Goal: Navigation & Orientation: Understand site structure

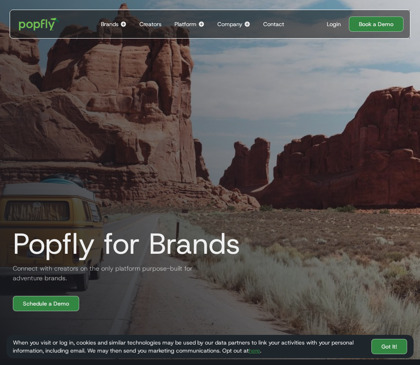
click at [127, 23] on img at bounding box center [123, 24] width 6 height 6
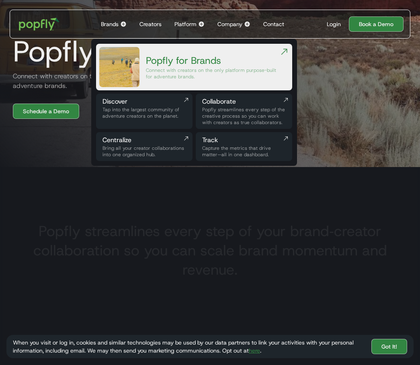
scroll to position [201, 0]
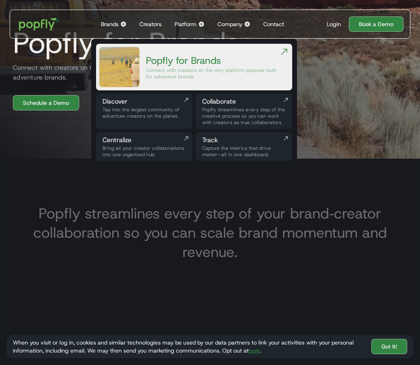
click at [153, 27] on div "Creators" at bounding box center [150, 24] width 22 height 8
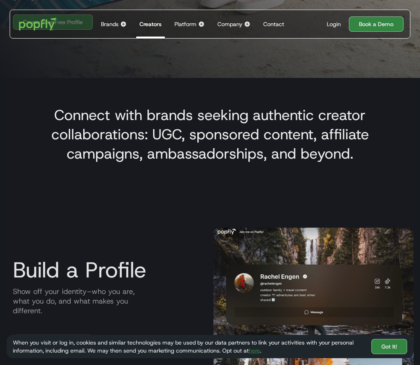
scroll to position [281, 0]
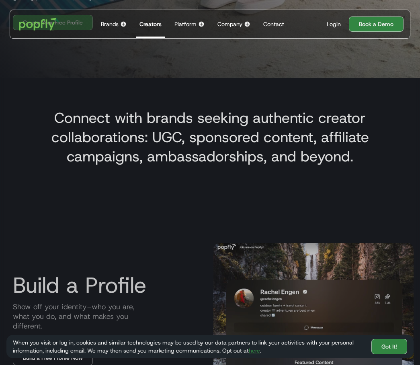
click at [154, 24] on div "Creators" at bounding box center [150, 24] width 22 height 8
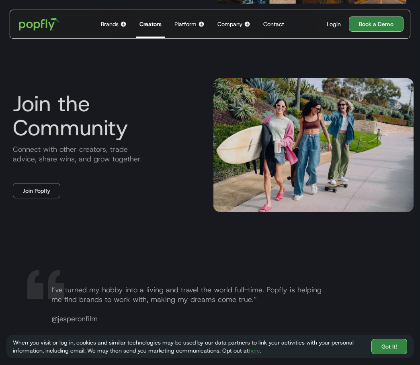
scroll to position [1366, 0]
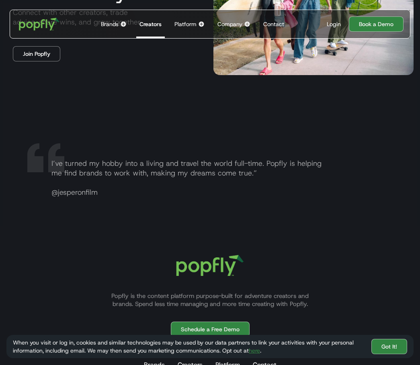
click at [196, 24] on div "Platform" at bounding box center [185, 24] width 22 height 8
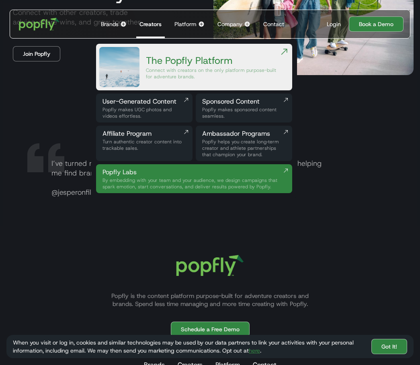
click at [246, 23] on img at bounding box center [247, 24] width 6 height 6
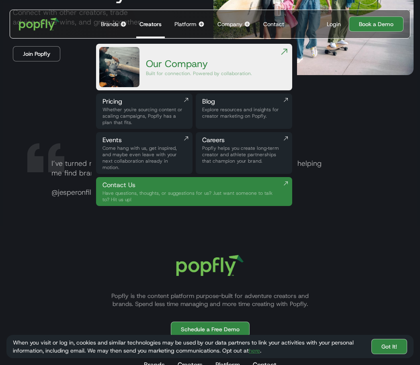
click at [123, 21] on img at bounding box center [123, 24] width 6 height 6
click at [110, 27] on div "Brands" at bounding box center [110, 24] width 18 height 8
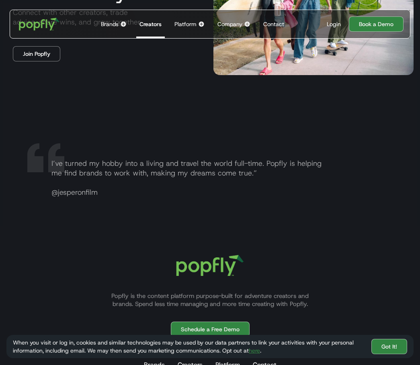
click at [110, 27] on div "Brands" at bounding box center [110, 24] width 18 height 8
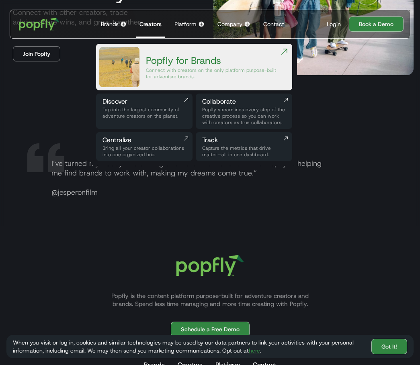
click at [224, 25] on div "Company" at bounding box center [229, 24] width 25 height 8
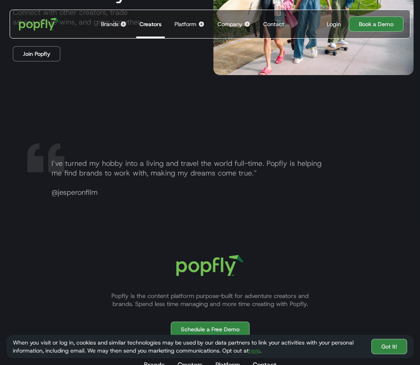
click at [224, 25] on div "Company" at bounding box center [229, 24] width 25 height 8
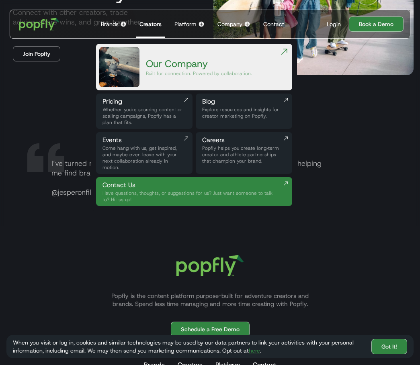
click at [225, 22] on div "Company" at bounding box center [229, 24] width 25 height 8
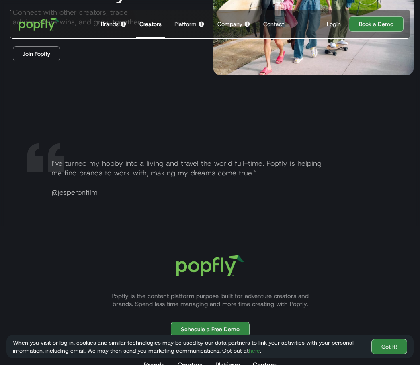
click at [188, 24] on div "Platform" at bounding box center [185, 24] width 22 height 8
